Goal: Information Seeking & Learning: Learn about a topic

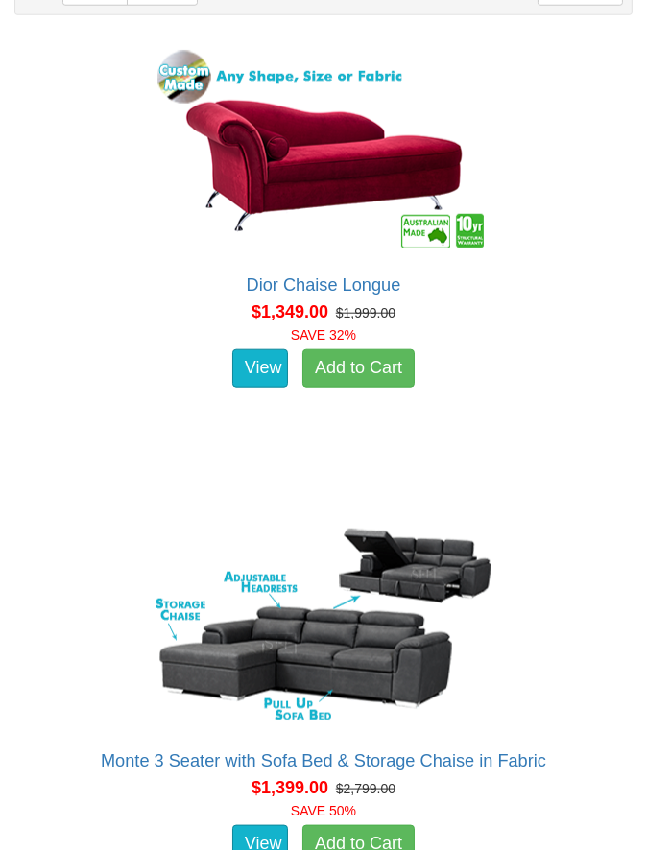
scroll to position [1624, 0]
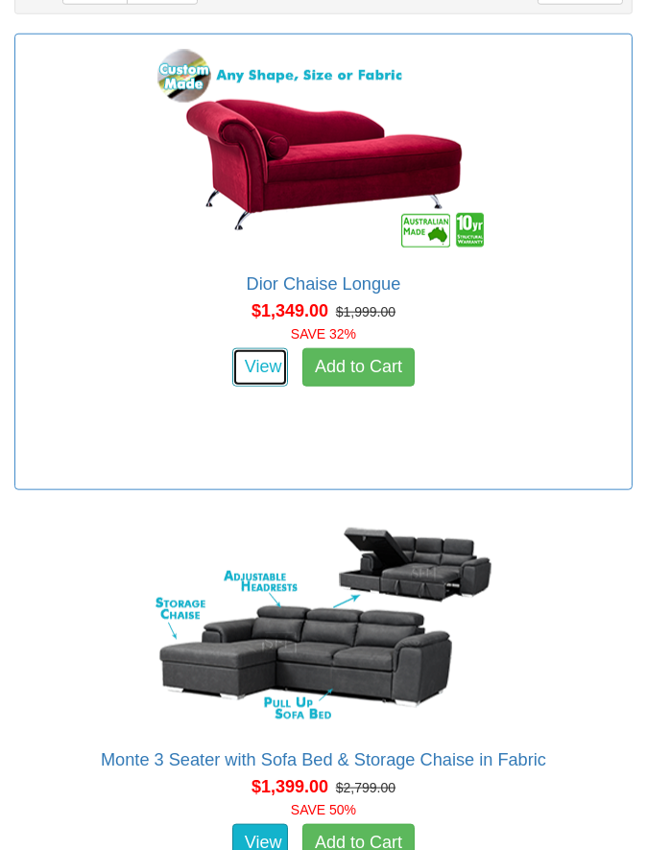
click at [254, 387] on link "View" at bounding box center [260, 367] width 56 height 38
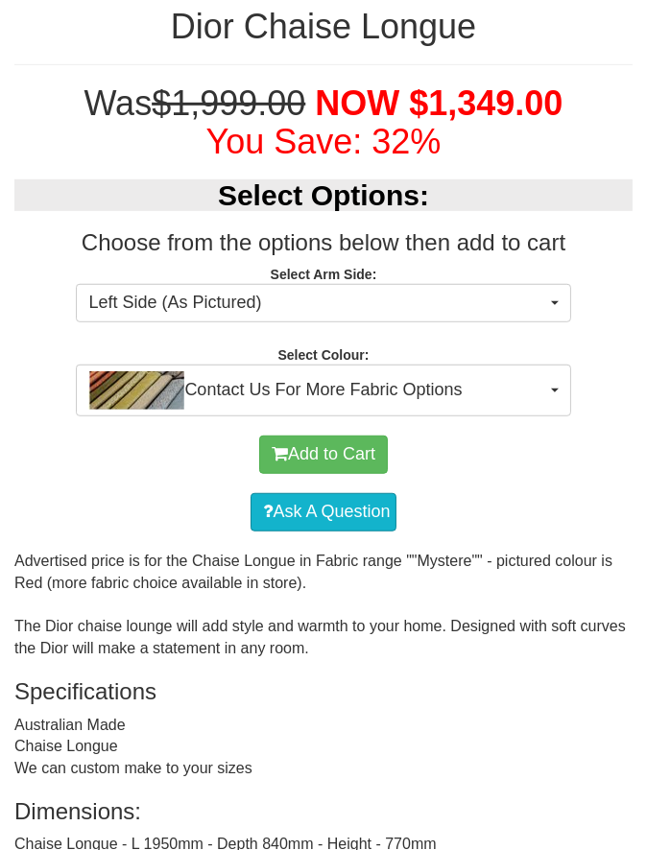
scroll to position [978, 0]
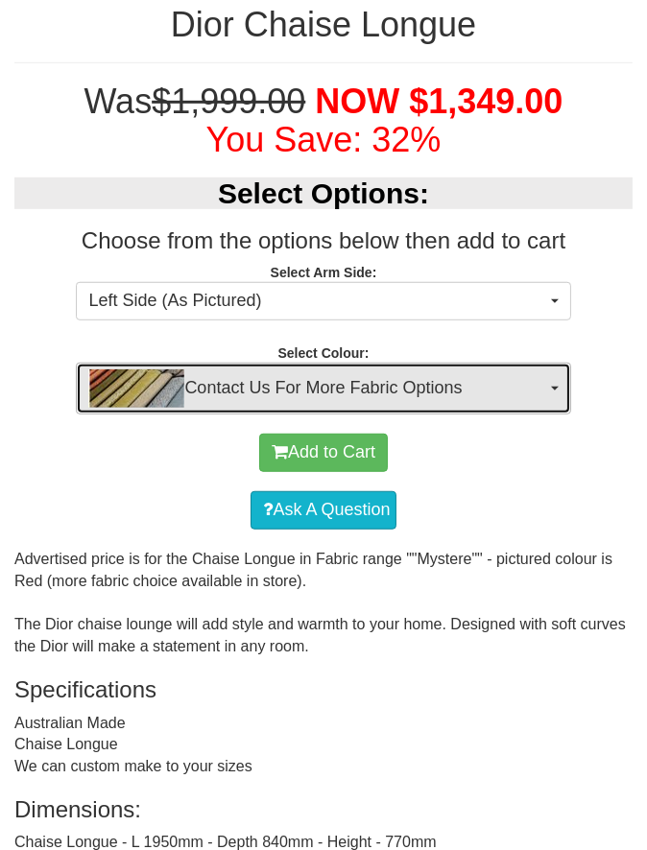
click at [550, 414] on button "Contact Us For More Fabric Options" at bounding box center [323, 389] width 494 height 52
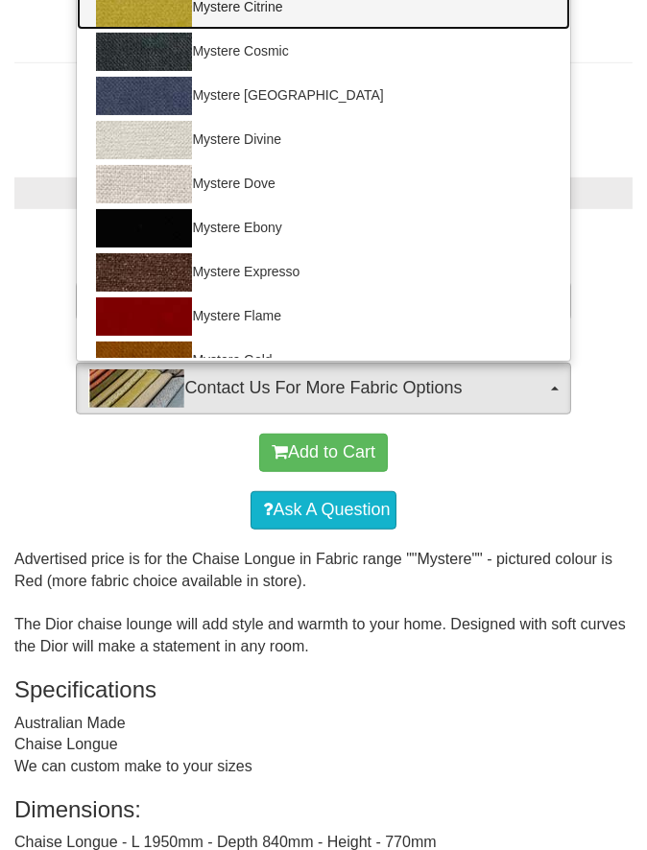
click at [173, 27] on img at bounding box center [144, 7] width 96 height 38
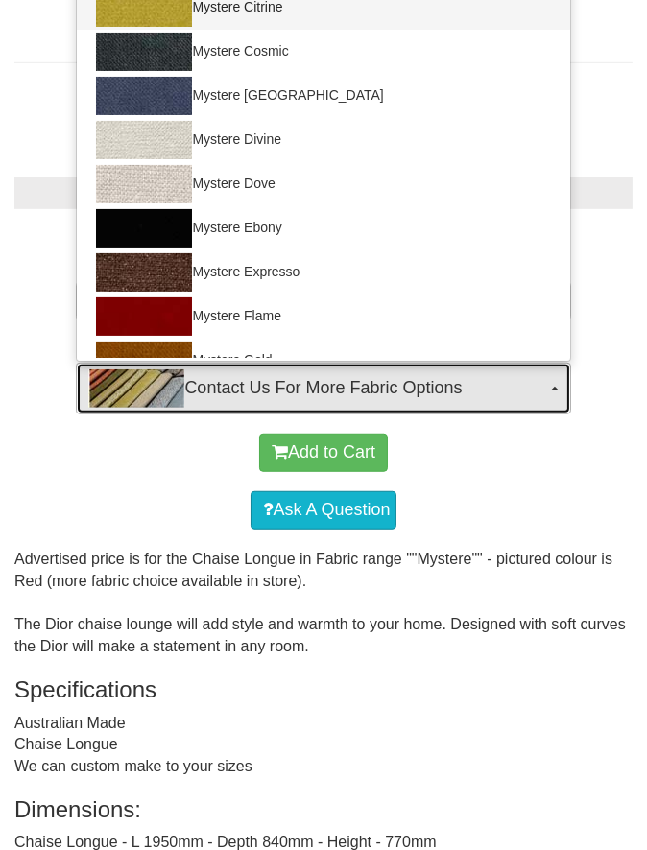
select select "726"
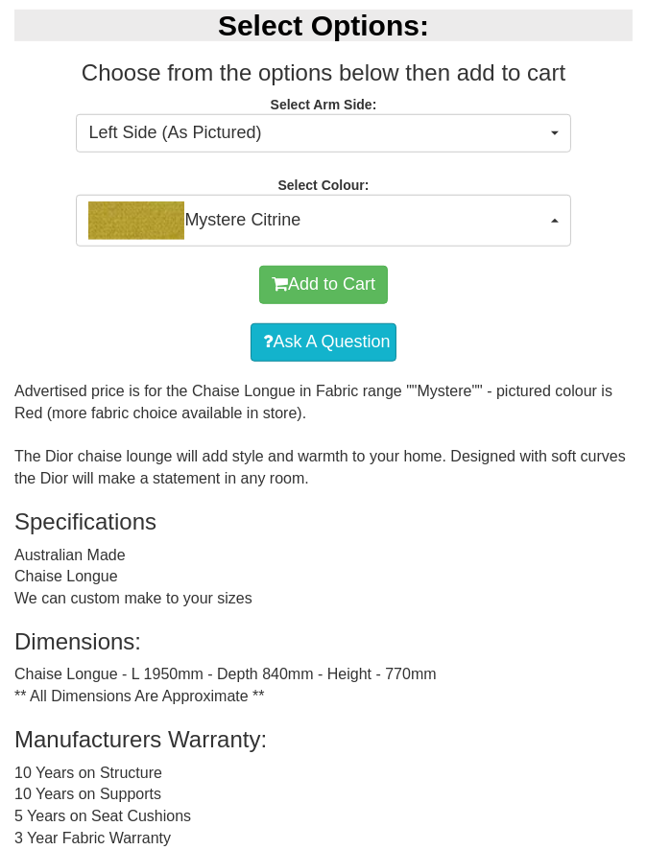
scroll to position [1146, 0]
click at [514, 749] on div "Advertised price is for the Chaise Longue in Fabric range ""Mystere"" - picture…" at bounding box center [323, 757] width 618 height 753
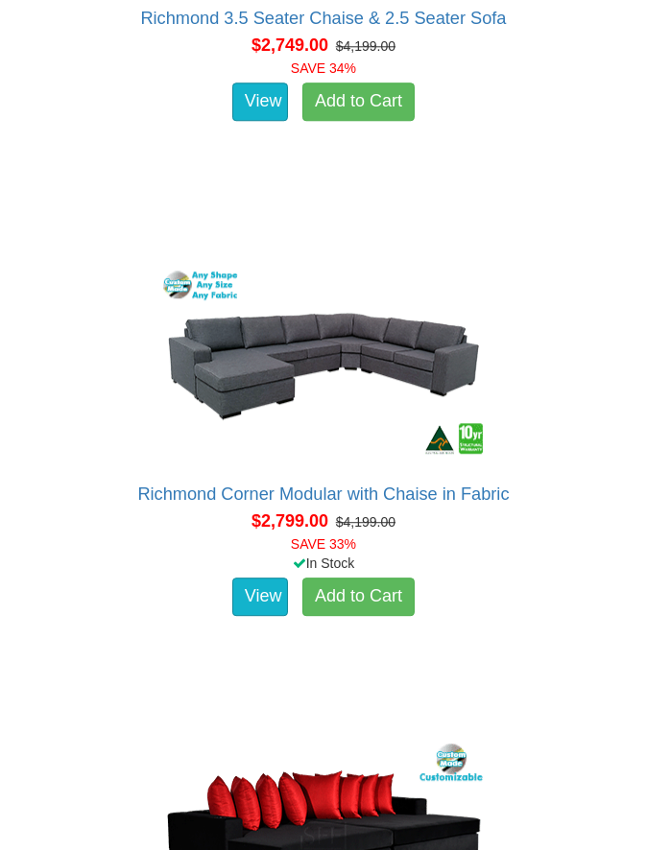
scroll to position [10454, 0]
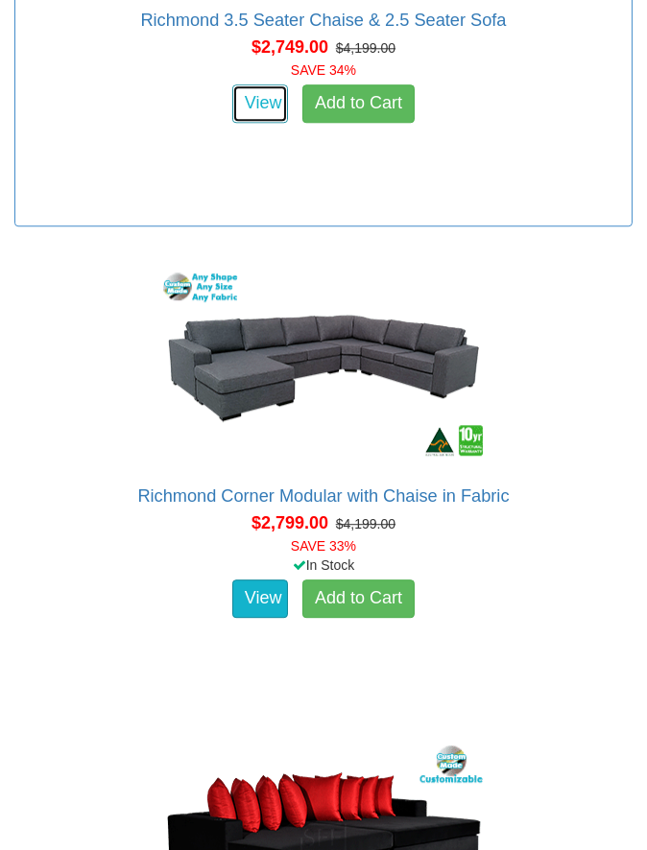
click at [232, 123] on link "View" at bounding box center [260, 103] width 56 height 38
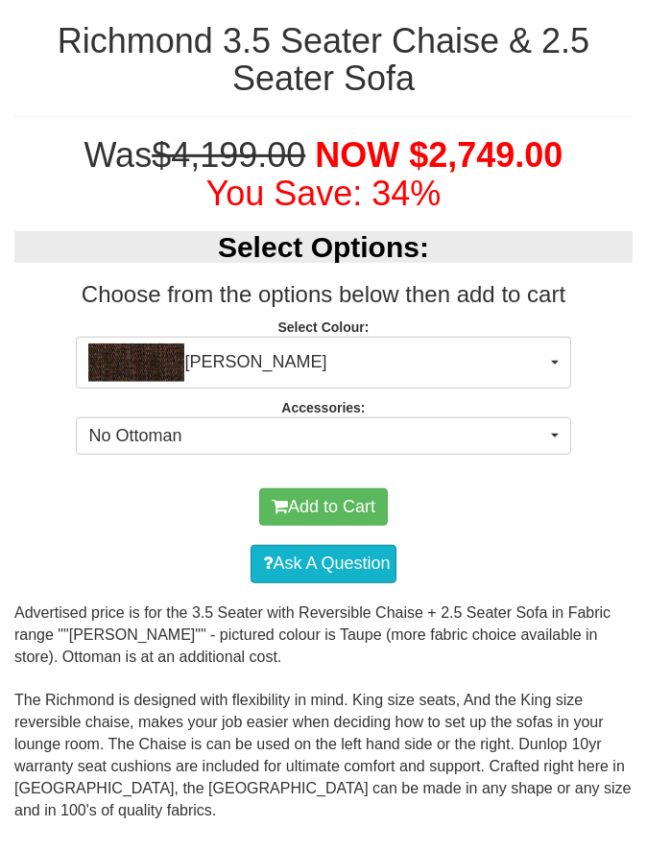
scroll to position [934, 0]
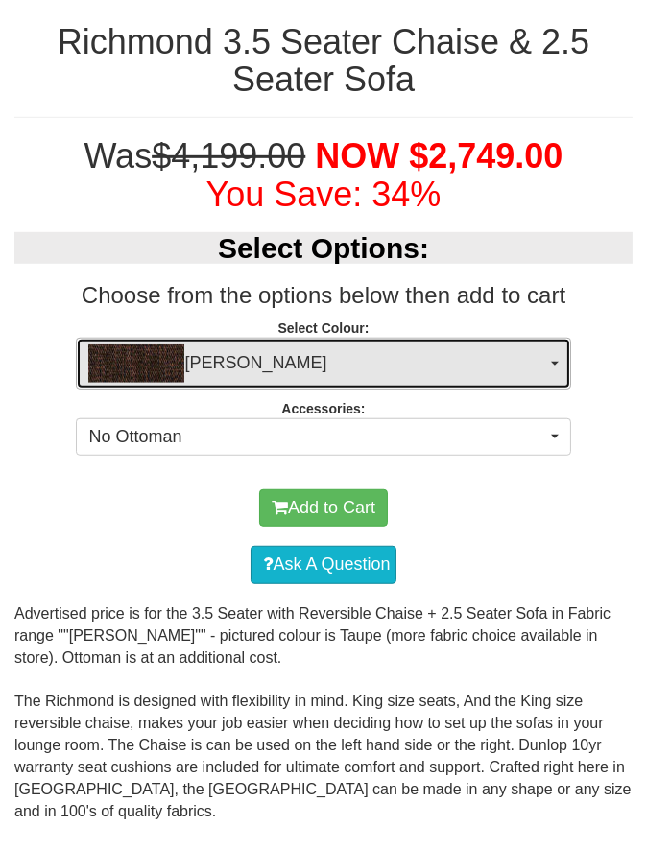
click at [551, 366] on span "button" at bounding box center [555, 364] width 8 height 4
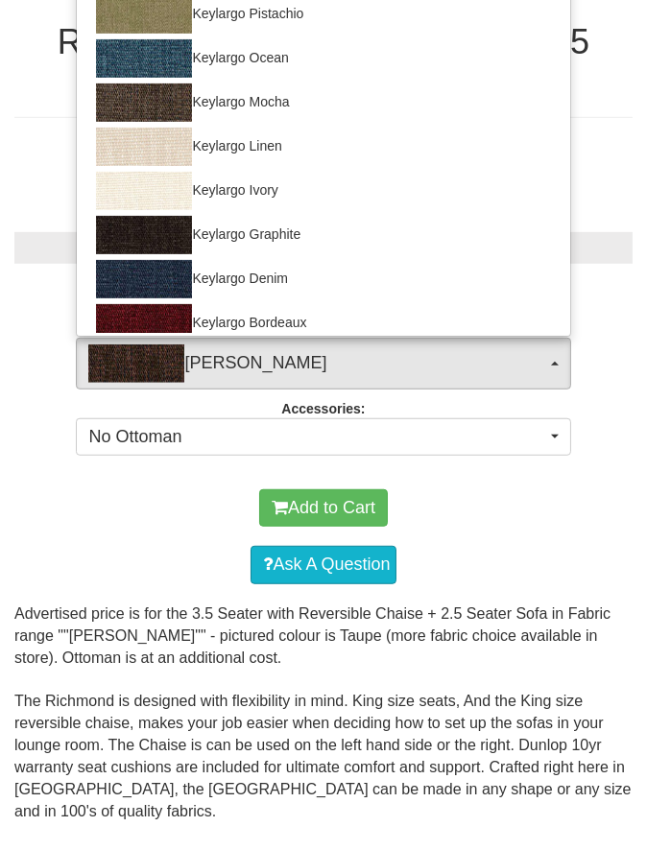
scroll to position [0, 0]
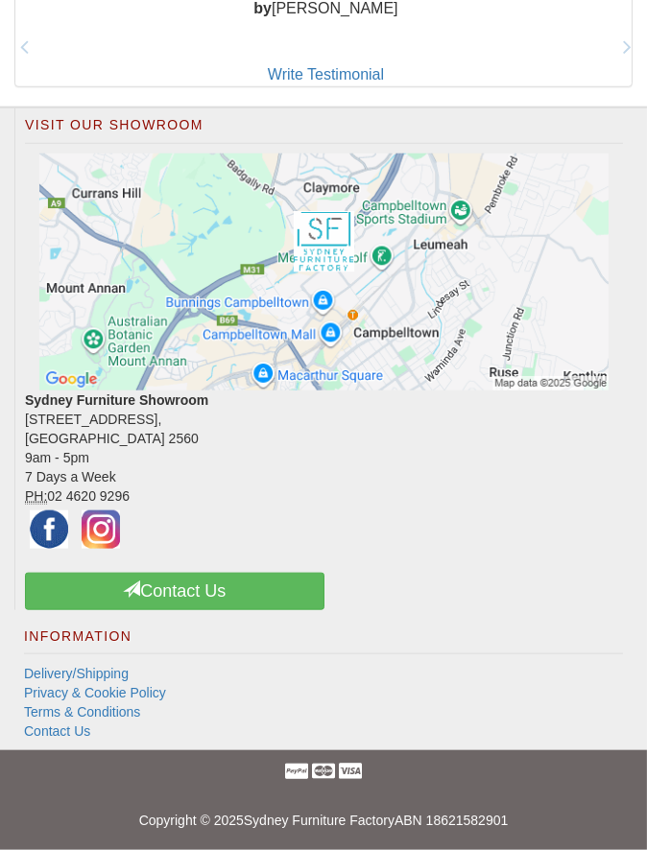
scroll to position [20417, 0]
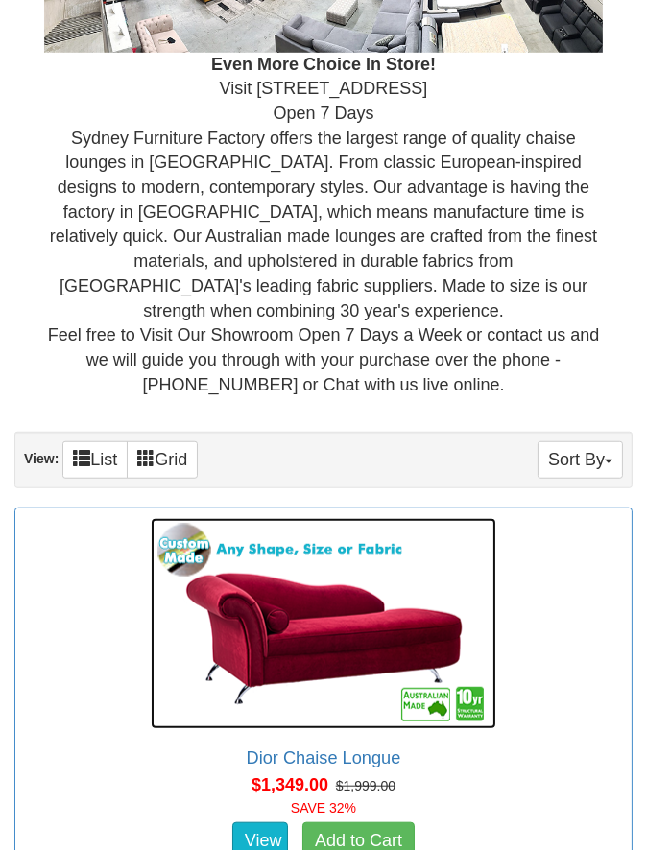
click at [597, 729] on link at bounding box center [323, 623] width 597 height 211
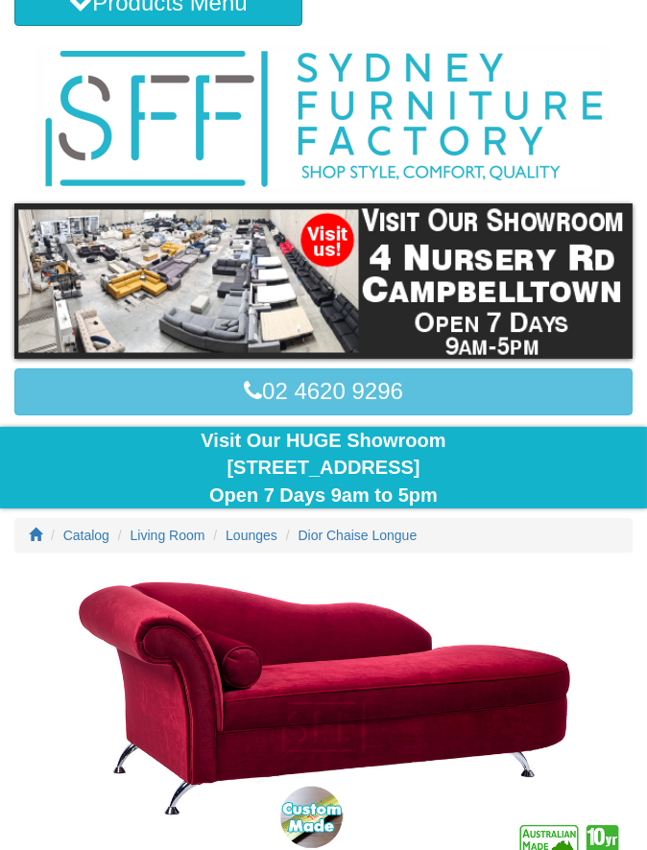
scroll to position [83, 0]
